Goal: Information Seeking & Learning: Understand process/instructions

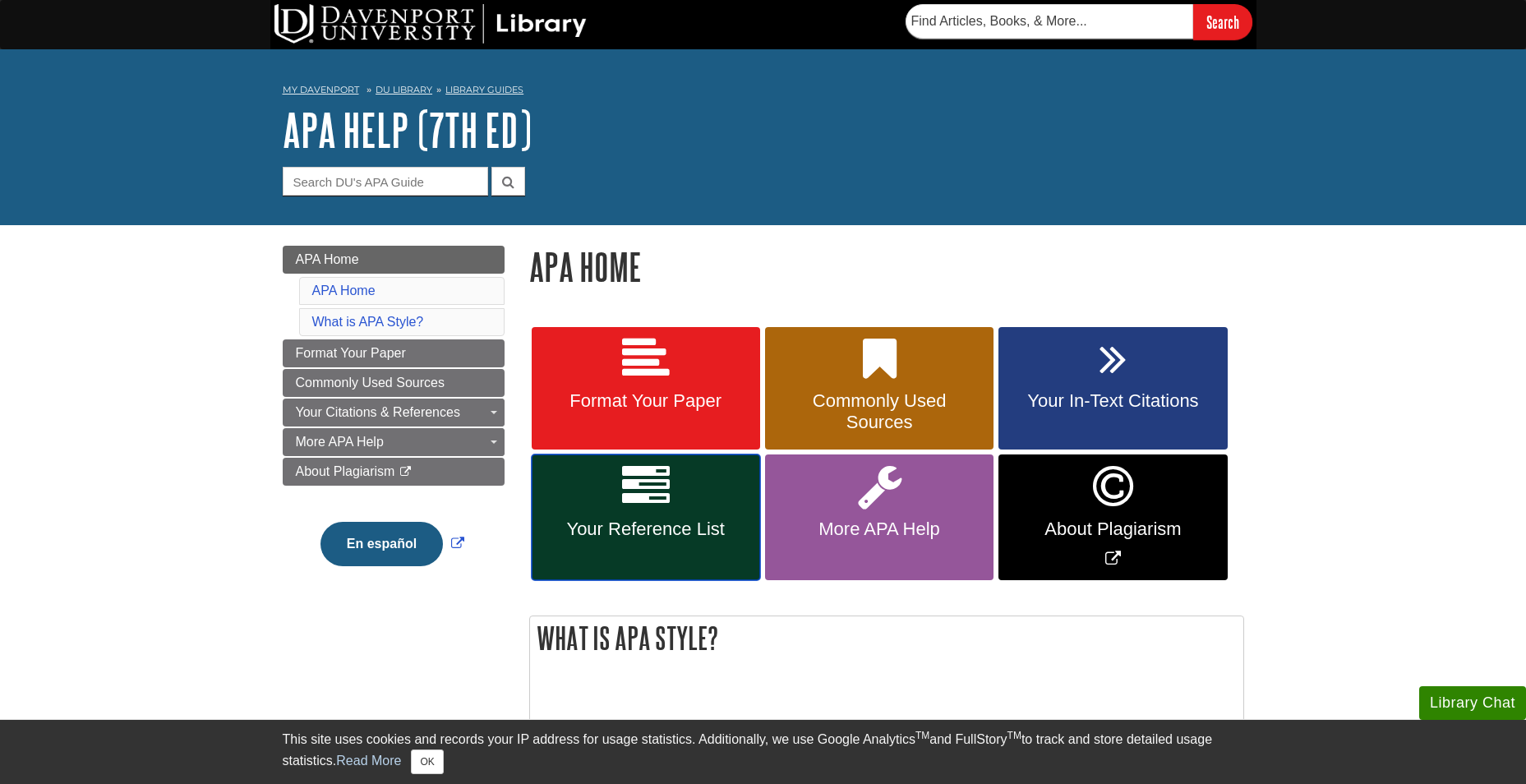
click at [680, 534] on span "Your Reference List" at bounding box center [646, 529] width 204 height 21
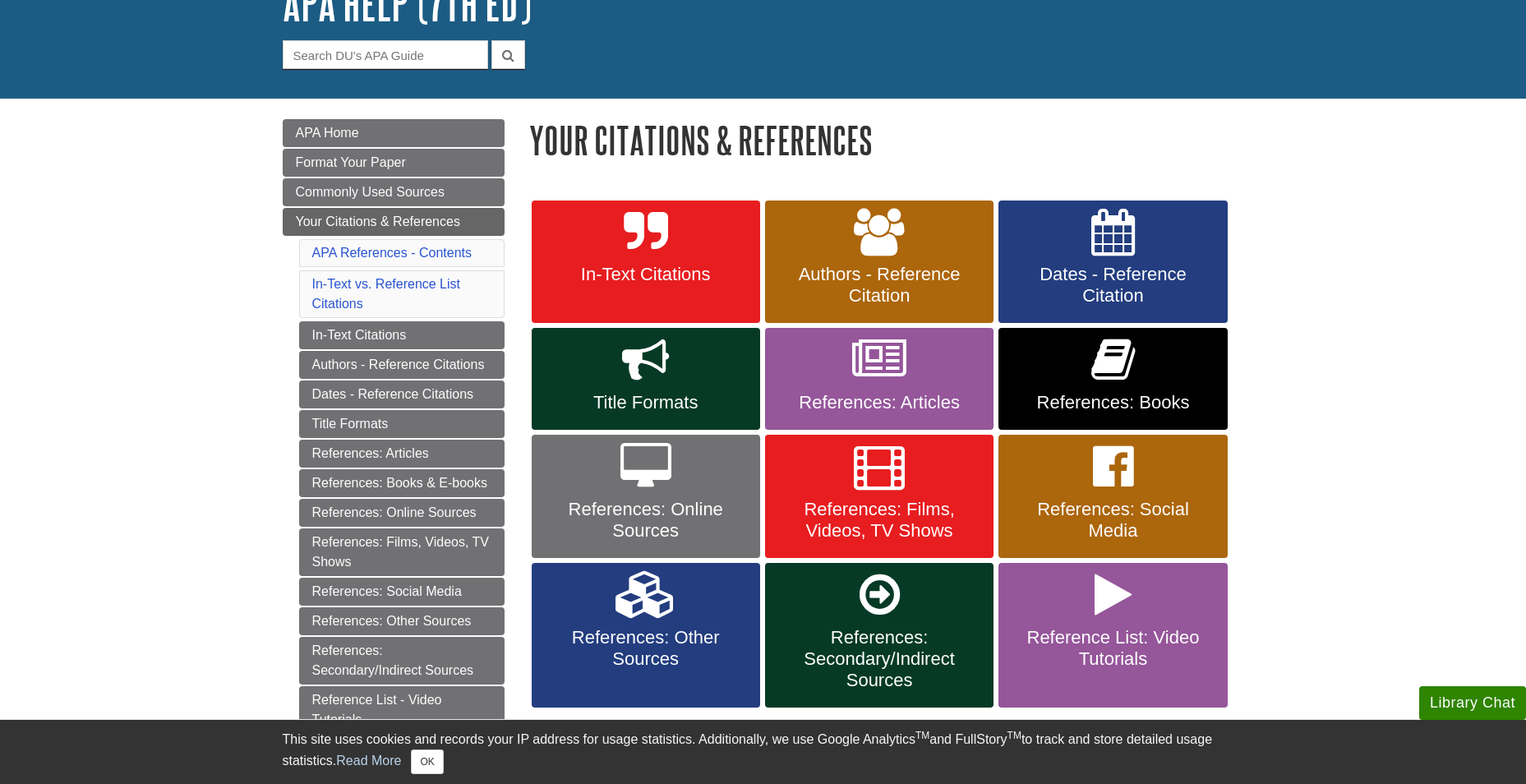
scroll to position [164, 0]
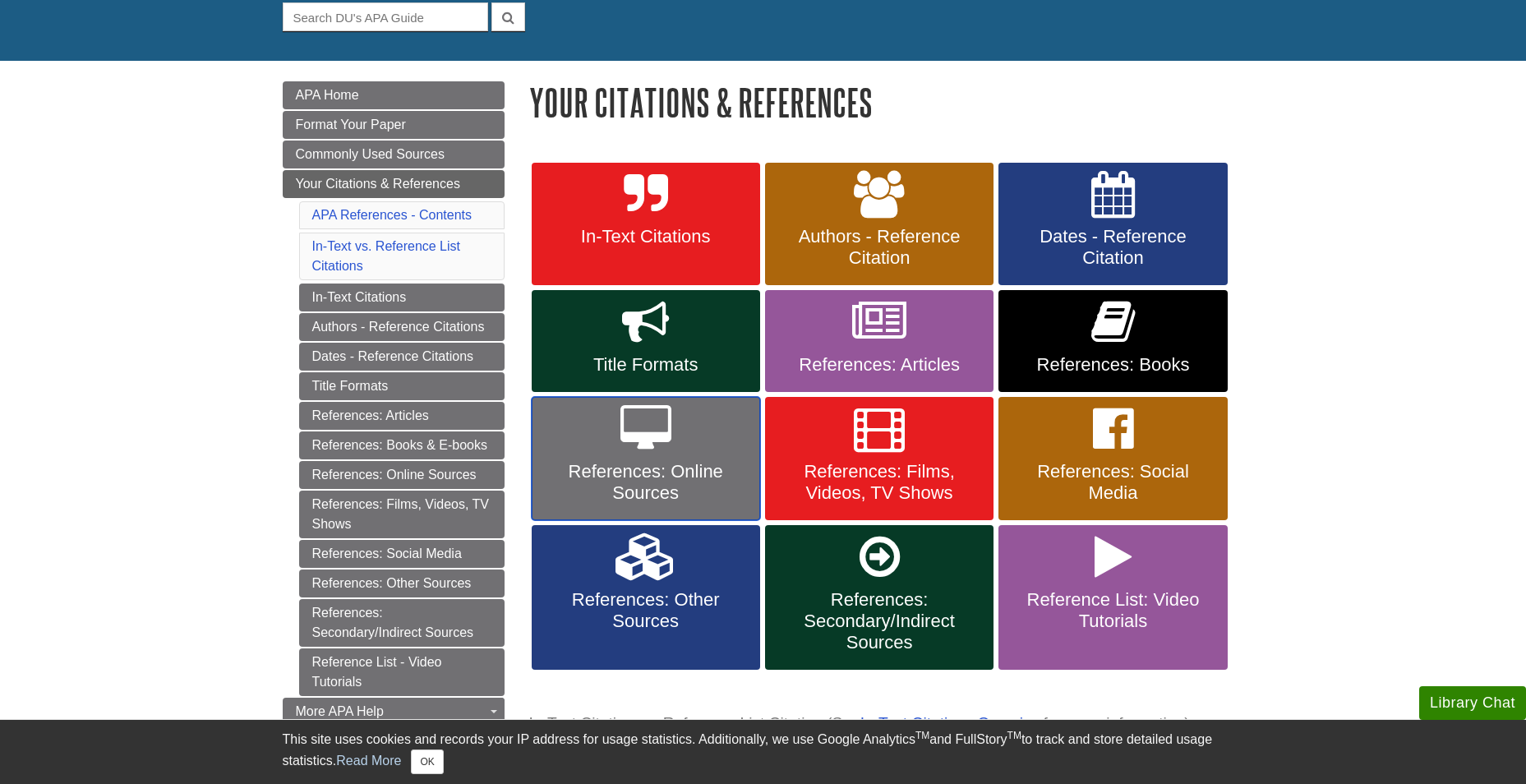
click at [691, 470] on span "References: Online Sources" at bounding box center [646, 482] width 204 height 43
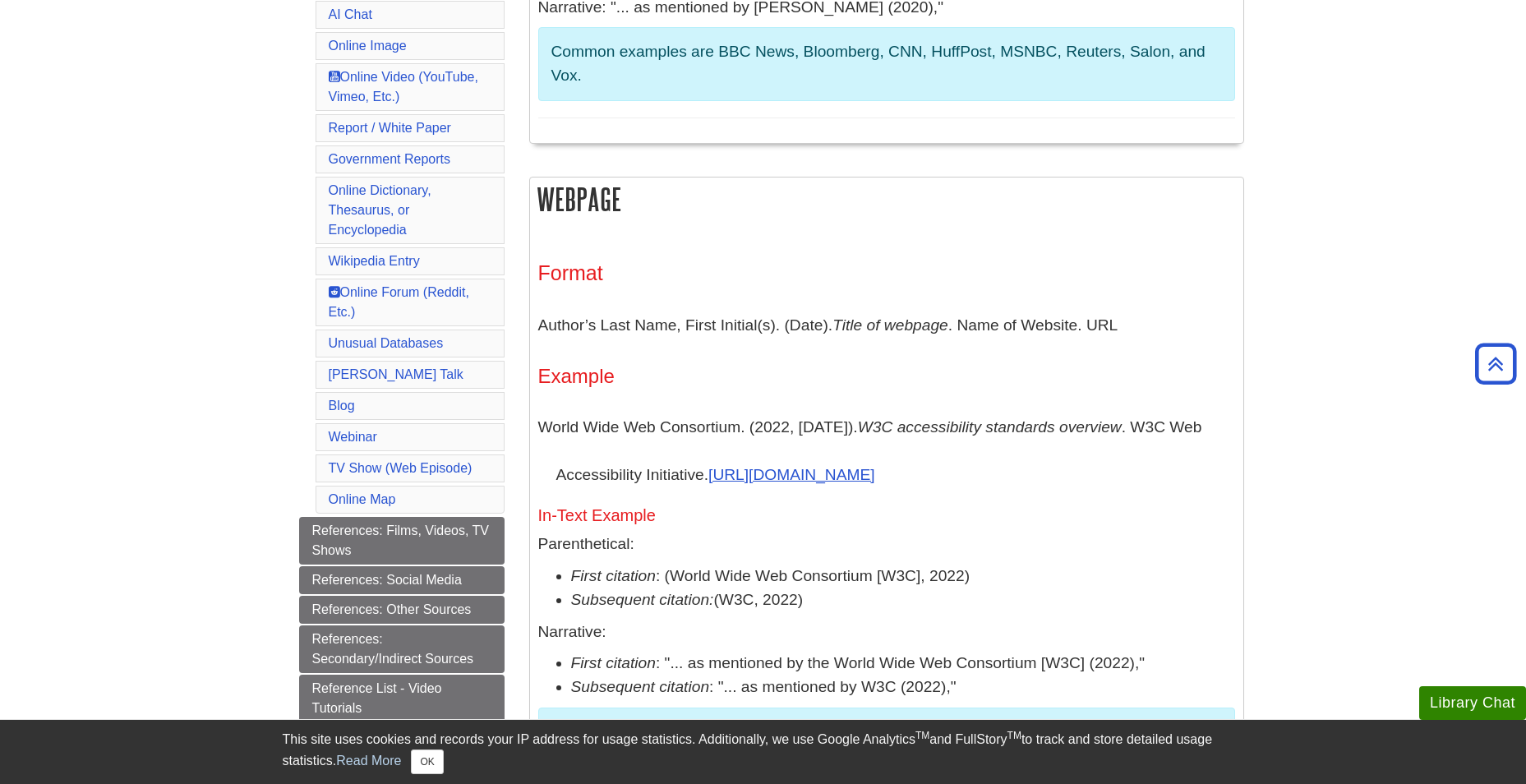
scroll to position [739, 0]
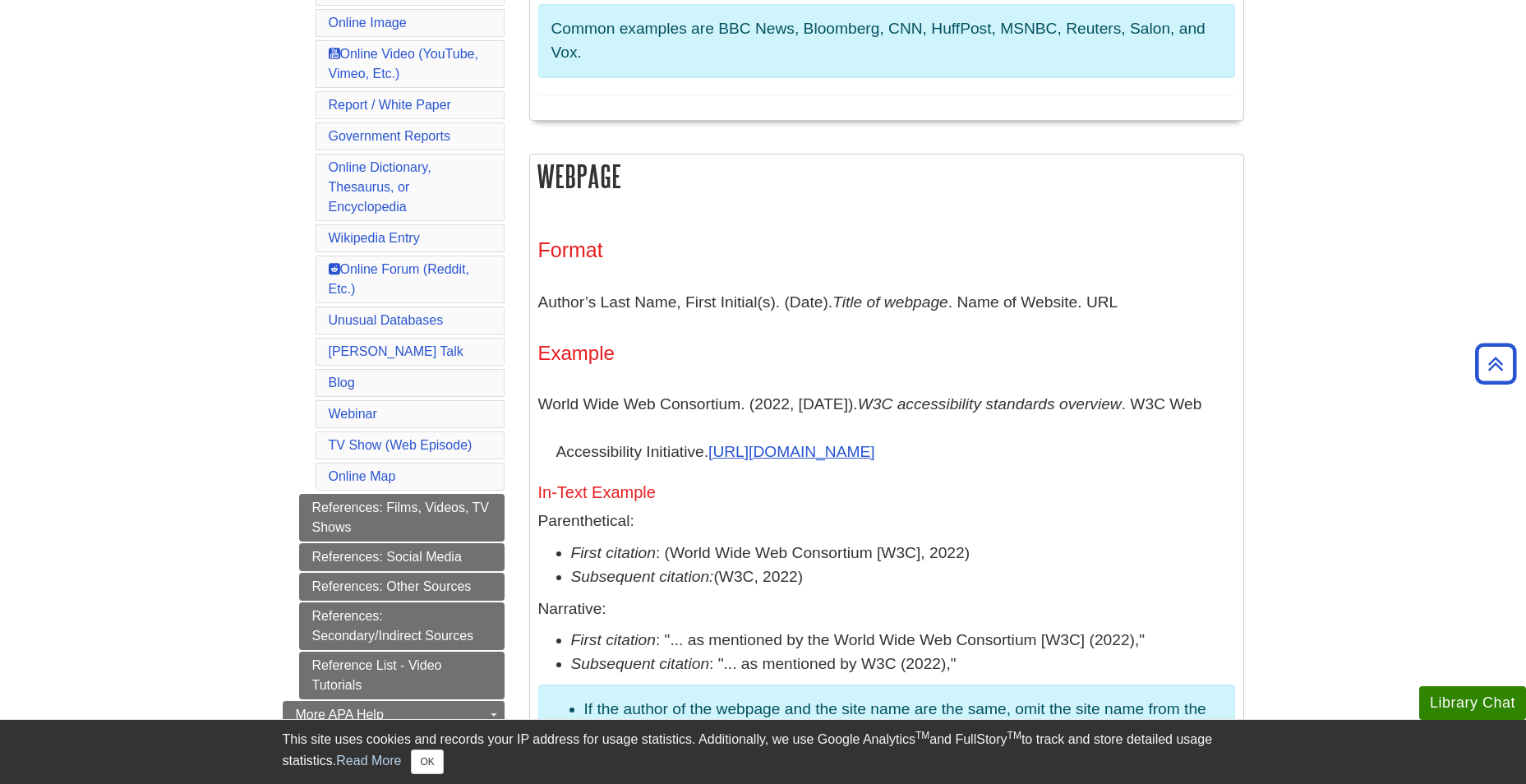
click at [1056, 272] on div "Format Author’s Last Name, First Initial(s). (Date). Title of webpage . Name of…" at bounding box center [887, 554] width 697 height 632
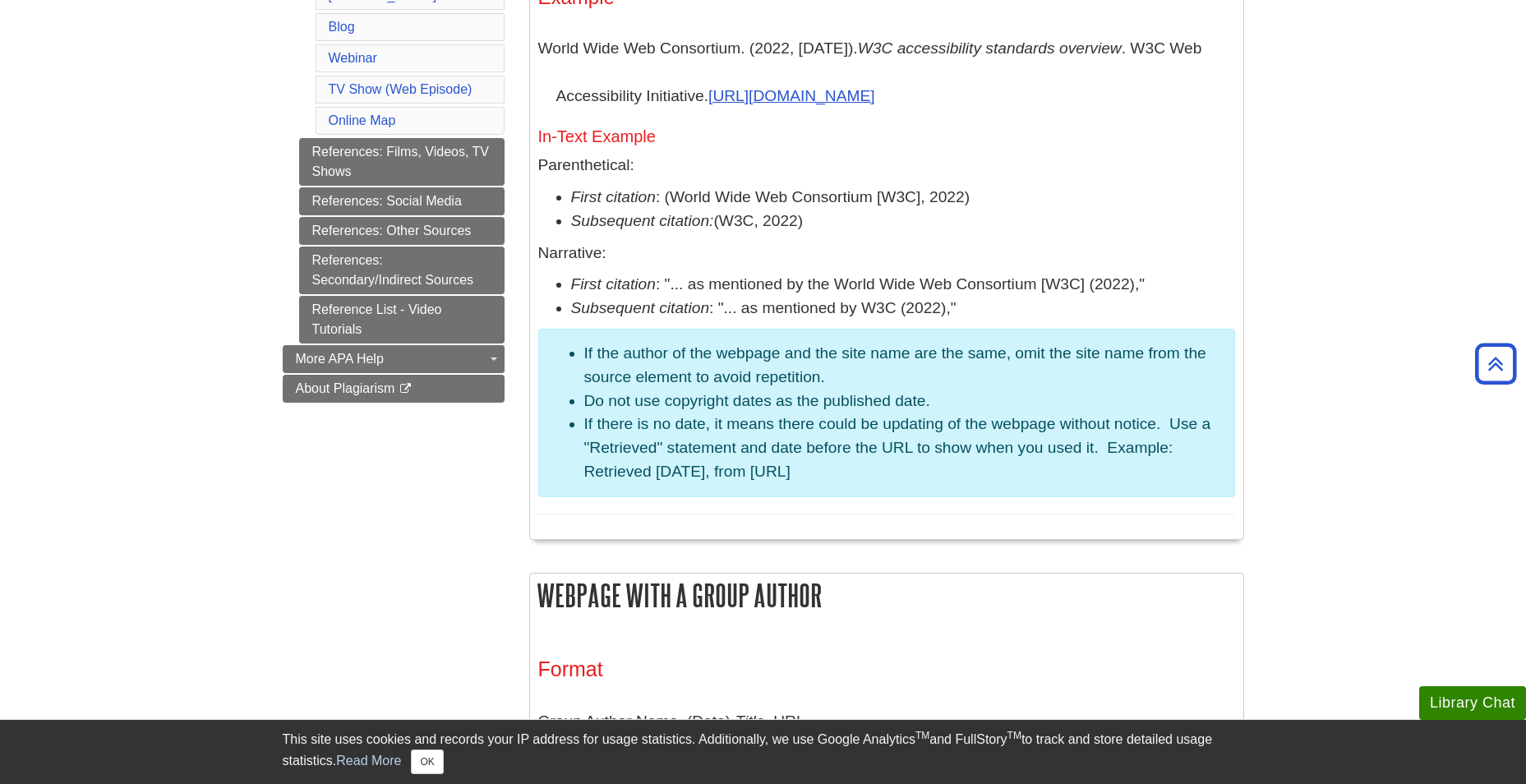
scroll to position [986, 0]
